Goal: Find specific page/section: Find specific page/section

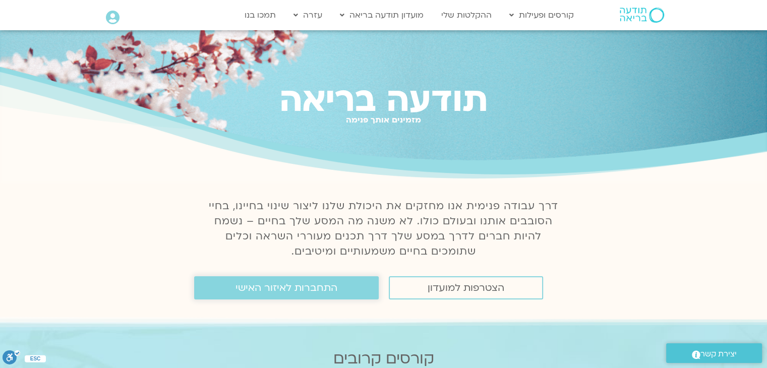
click at [263, 291] on span "התחברות לאיזור האישי" at bounding box center [286, 287] width 102 height 11
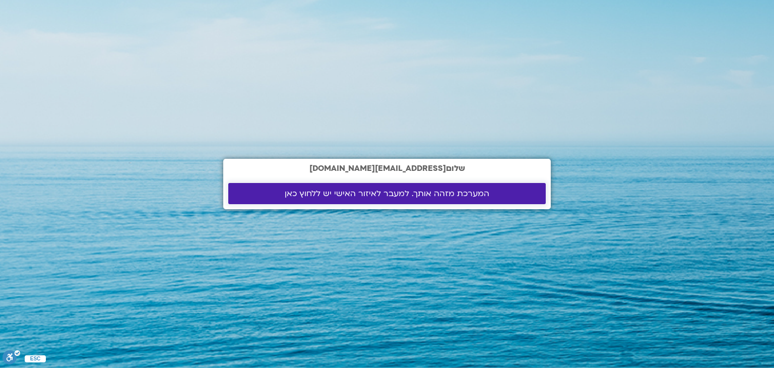
click at [368, 197] on span "המערכת מזהה אותך. למעבר לאיזור האישי יש ללחוץ כאן" at bounding box center [387, 193] width 205 height 9
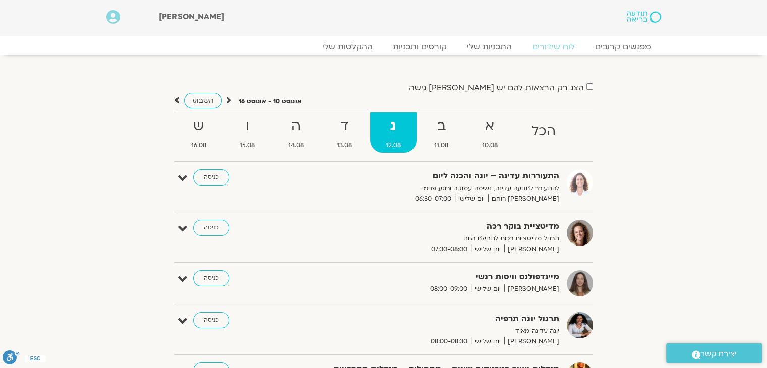
click at [677, 128] on section "הצג רק הרצאות להם יש [PERSON_NAME] גישה [DATE] - [DATE] השבוע להציג אירועים שפת…" at bounding box center [383, 258] width 767 height 407
click at [207, 229] on link "כניסה" at bounding box center [211, 228] width 36 height 16
click at [442, 135] on strong "ב" at bounding box center [441, 126] width 46 height 23
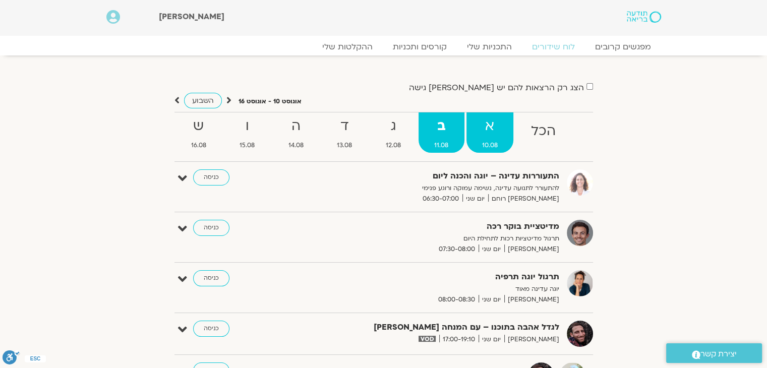
click at [485, 134] on strong "א" at bounding box center [489, 126] width 47 height 23
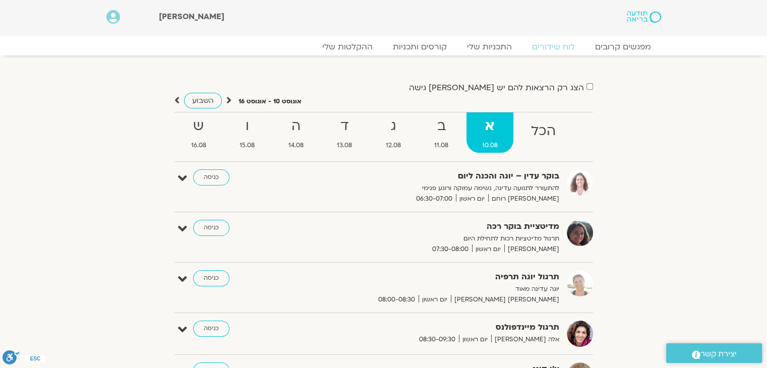
click at [227, 101] on icon at bounding box center [228, 100] width 5 height 10
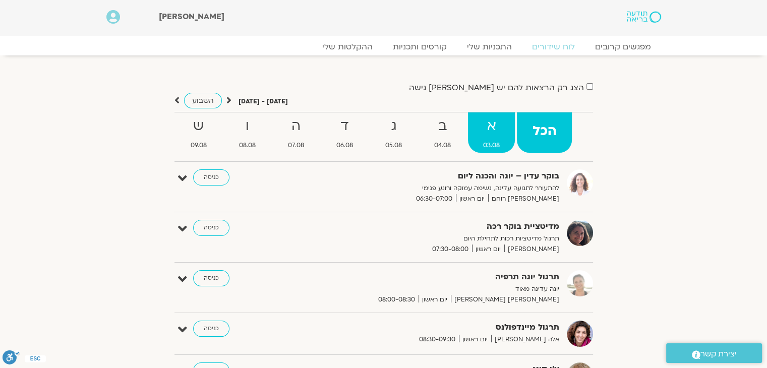
click at [494, 133] on strong "א" at bounding box center [491, 126] width 47 height 23
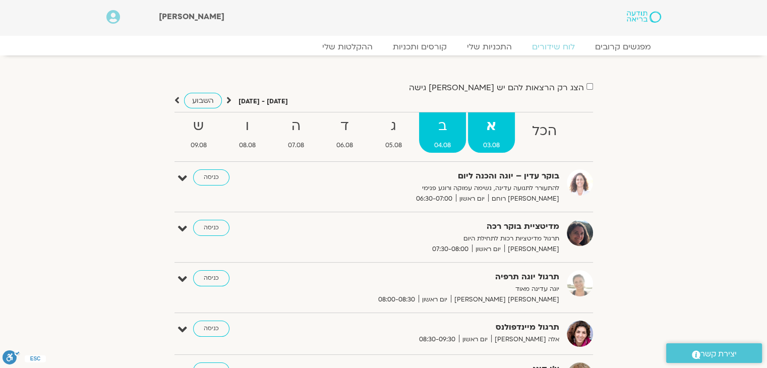
click at [441, 132] on strong "ב" at bounding box center [442, 126] width 47 height 23
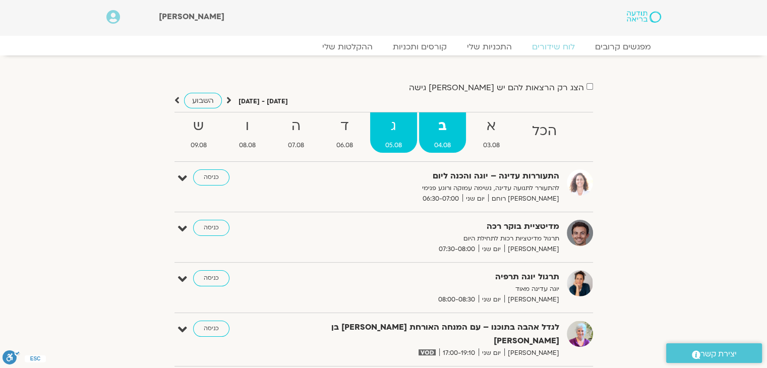
click at [402, 142] on span "05.08" at bounding box center [393, 145] width 47 height 11
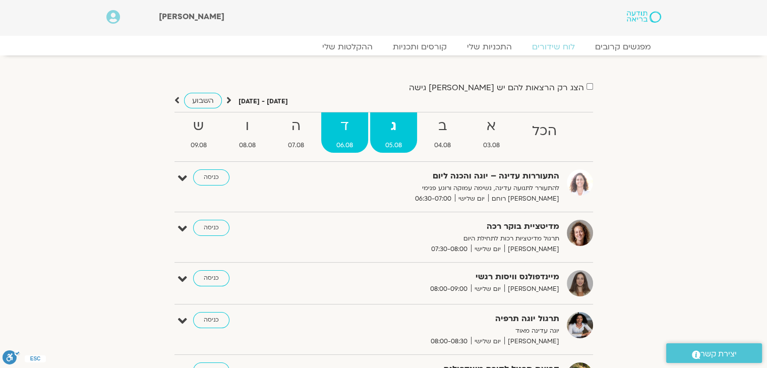
click at [353, 141] on span "06.08" at bounding box center [344, 145] width 47 height 11
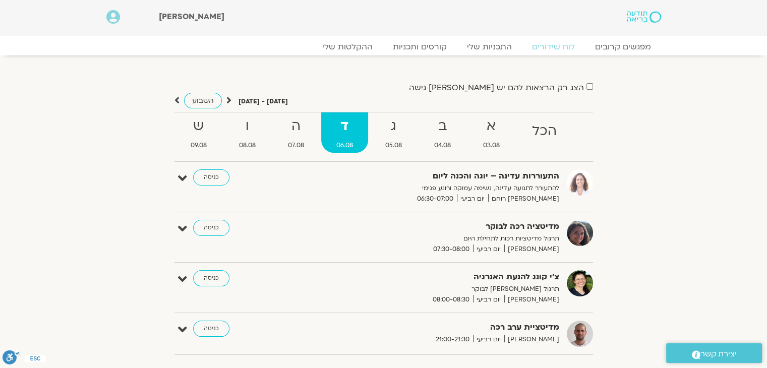
click at [178, 100] on icon at bounding box center [176, 100] width 5 height 10
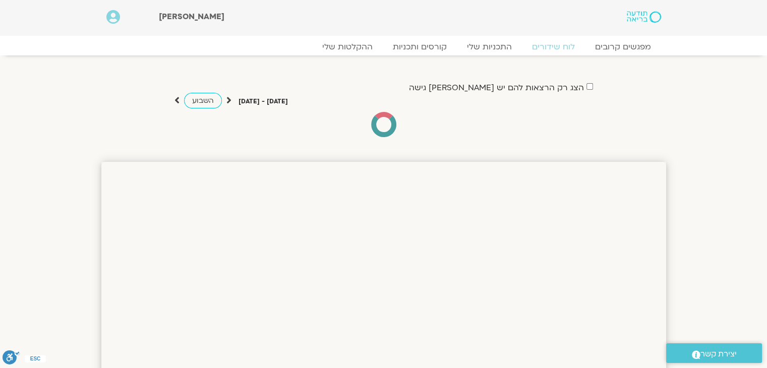
click at [178, 100] on icon at bounding box center [176, 100] width 5 height 10
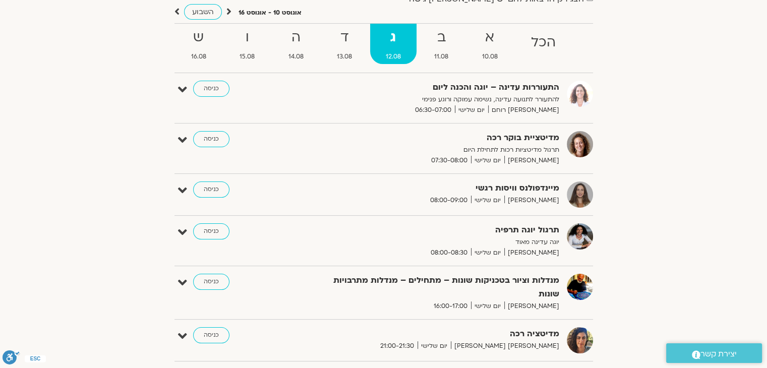
scroll to position [90, 0]
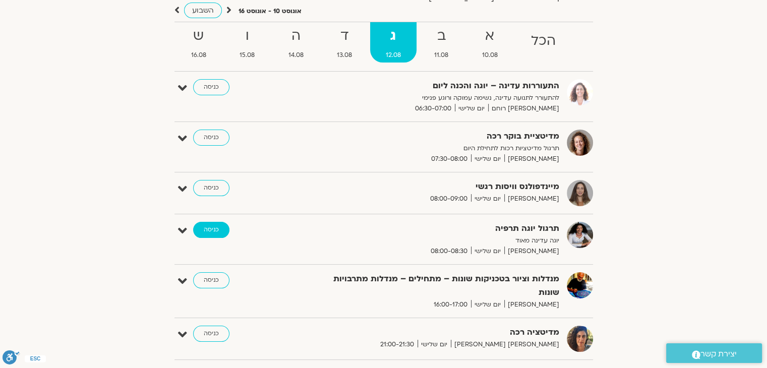
click at [204, 233] on link "כניסה" at bounding box center [211, 230] width 36 height 16
